Goal: Check status: Check status

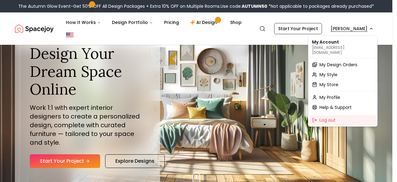
click at [352, 61] on span "My Design Orders" at bounding box center [339, 64] width 38 height 6
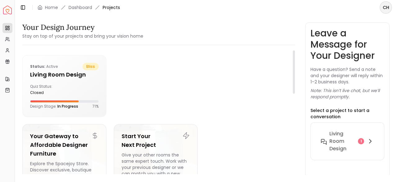
click at [158, 92] on div at bounding box center [201, 85] width 175 height 61
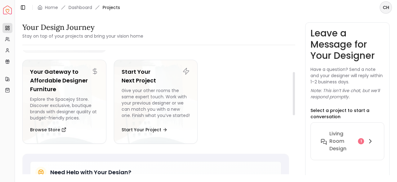
scroll to position [61, 0]
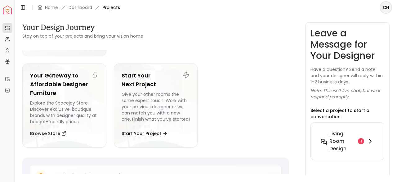
click at [373, 138] on icon at bounding box center [370, 140] width 7 height 7
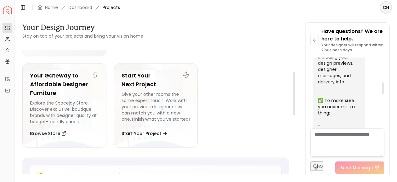
scroll to position [0, 0]
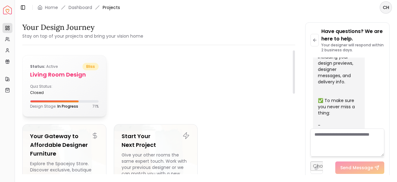
click at [62, 75] on h5 "Living Room design" at bounding box center [64, 74] width 69 height 9
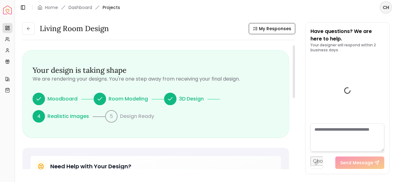
scroll to position [362, 0]
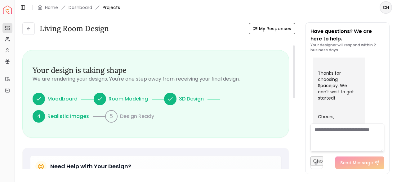
click at [158, 138] on div "Your design is taking shape We are rendering your designs. You're one step away…" at bounding box center [155, 96] width 267 height 93
click at [267, 31] on span "My Responses" at bounding box center [275, 28] width 32 height 6
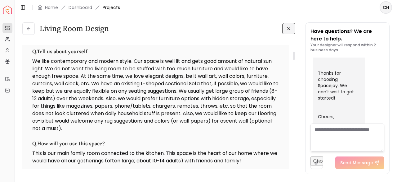
scroll to position [96, 0]
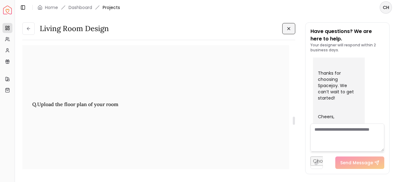
scroll to position [1088, 0]
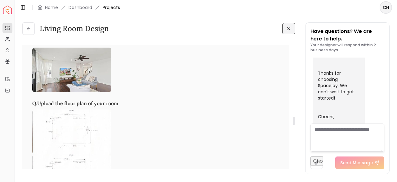
click at [69, 128] on img at bounding box center [71, 131] width 79 height 44
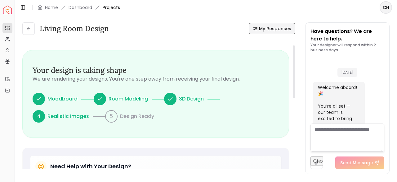
scroll to position [362, 0]
